Goal: Find specific page/section: Find specific page/section

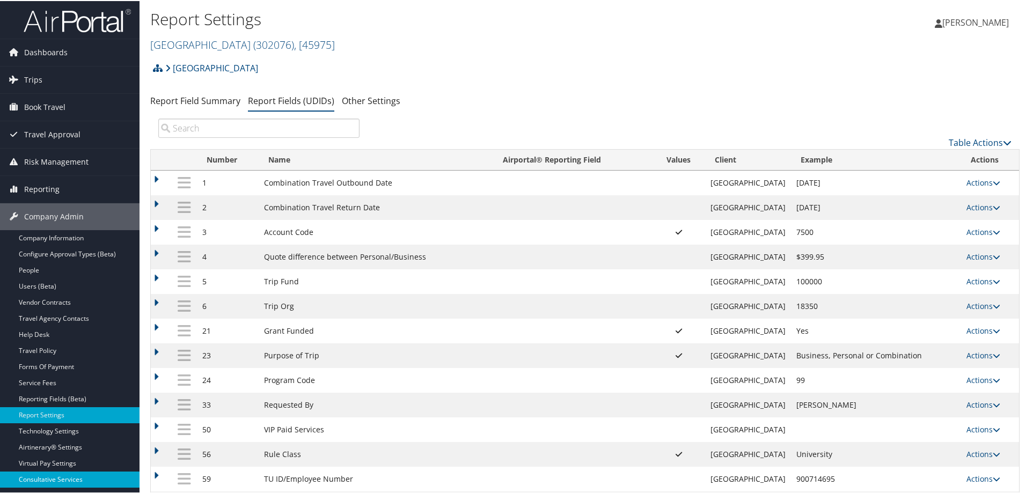
scroll to position [115, 0]
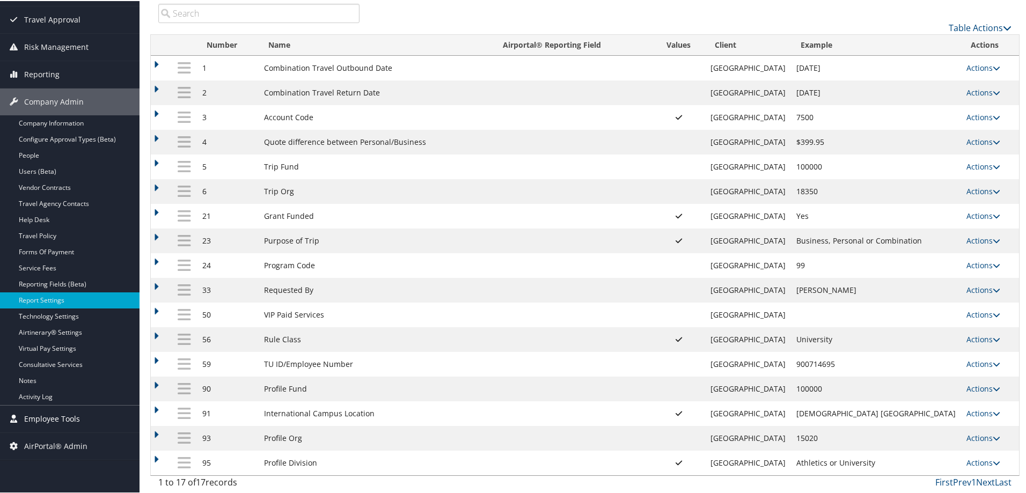
click at [60, 417] on span "Employee Tools" at bounding box center [52, 418] width 56 height 27
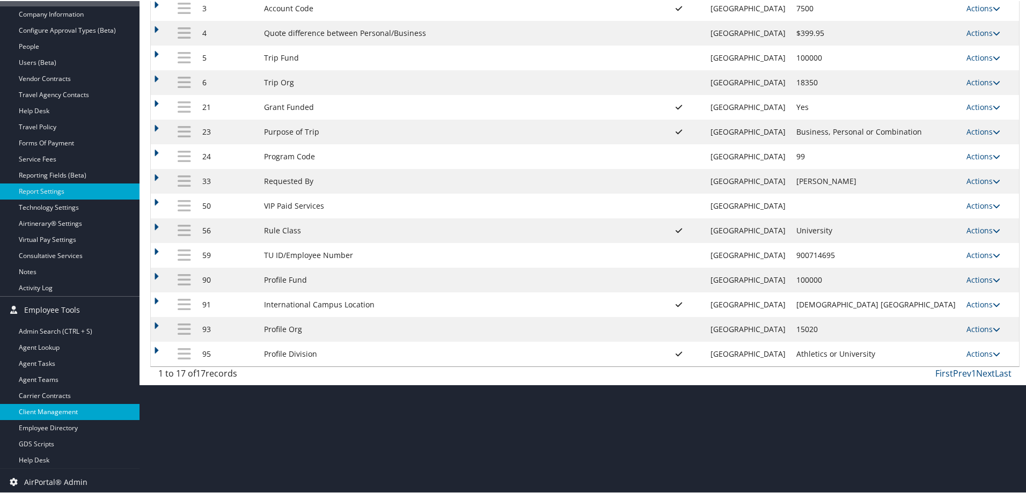
scroll to position [226, 0]
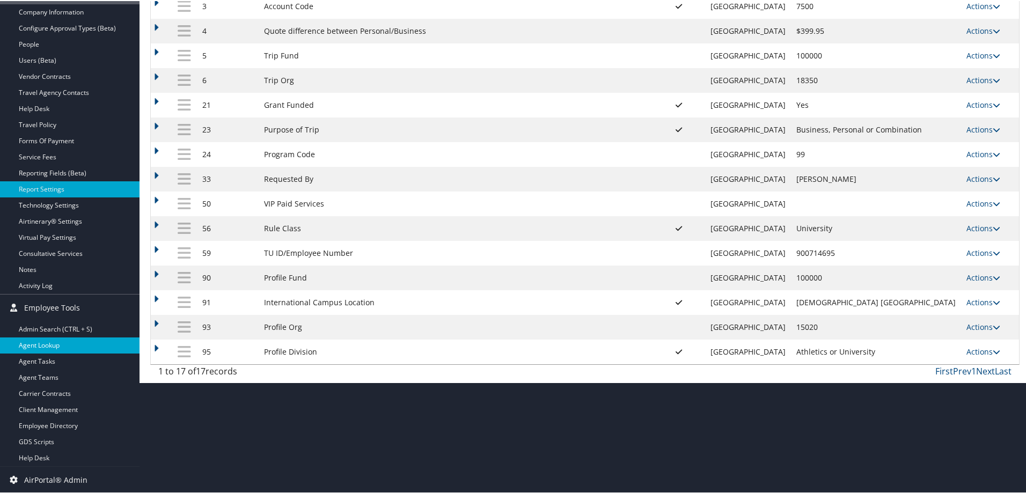
click at [42, 346] on link "Agent Lookup" at bounding box center [70, 345] width 140 height 16
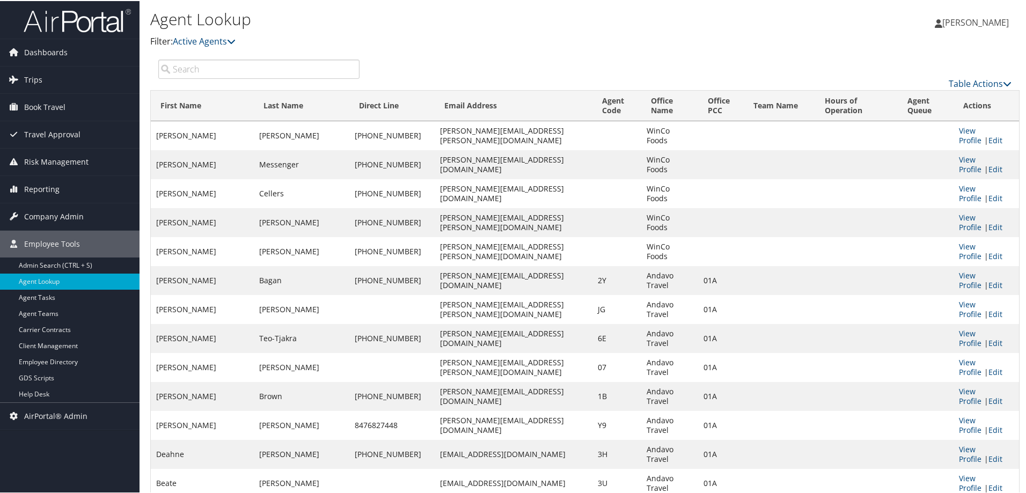
click at [205, 66] on input "search" at bounding box center [258, 68] width 201 height 19
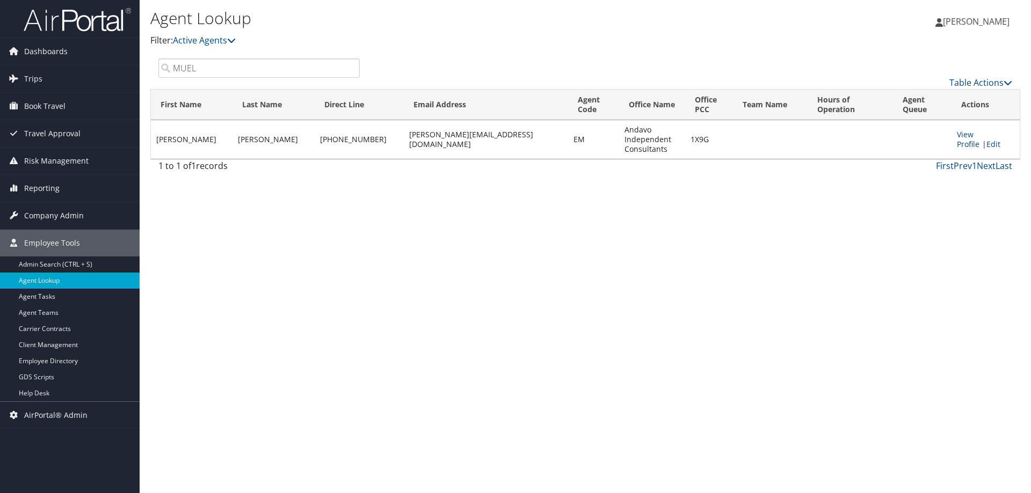
type input "MUEL"
click at [39, 380] on link "GDS Scripts" at bounding box center [70, 377] width 140 height 16
